Goal: Navigation & Orientation: Find specific page/section

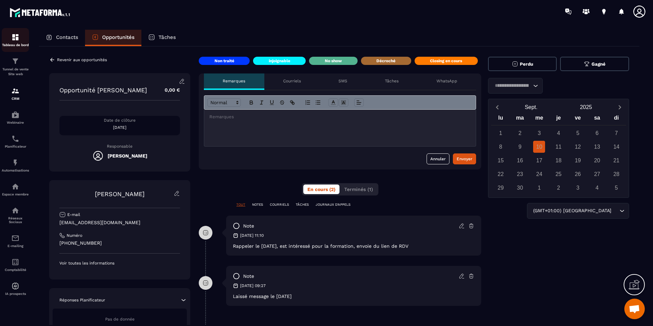
click at [22, 37] on div "Tableau de bord" at bounding box center [15, 40] width 27 height 14
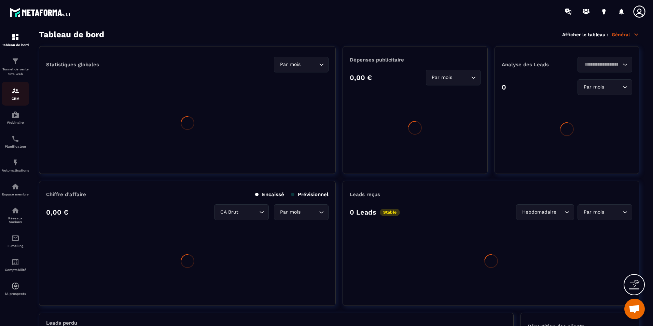
click at [23, 93] on div "CRM" at bounding box center [15, 94] width 27 height 14
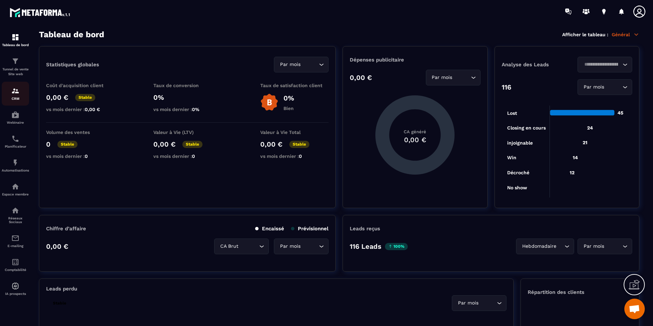
click at [16, 96] on div "CRM" at bounding box center [15, 94] width 27 height 14
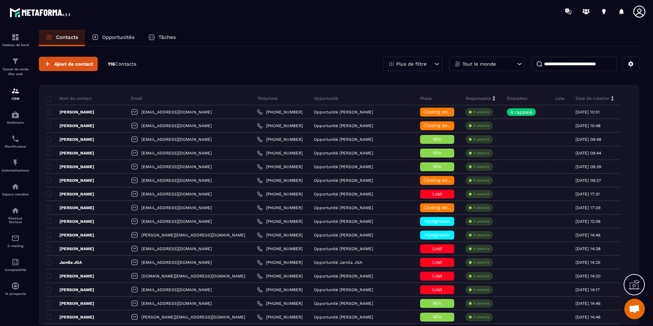
click at [301, 43] on div "Contacts Opportunités Tâches" at bounding box center [339, 38] width 601 height 16
click at [520, 14] on div at bounding box center [366, 11] width 573 height 23
